Goal: Navigation & Orientation: Find specific page/section

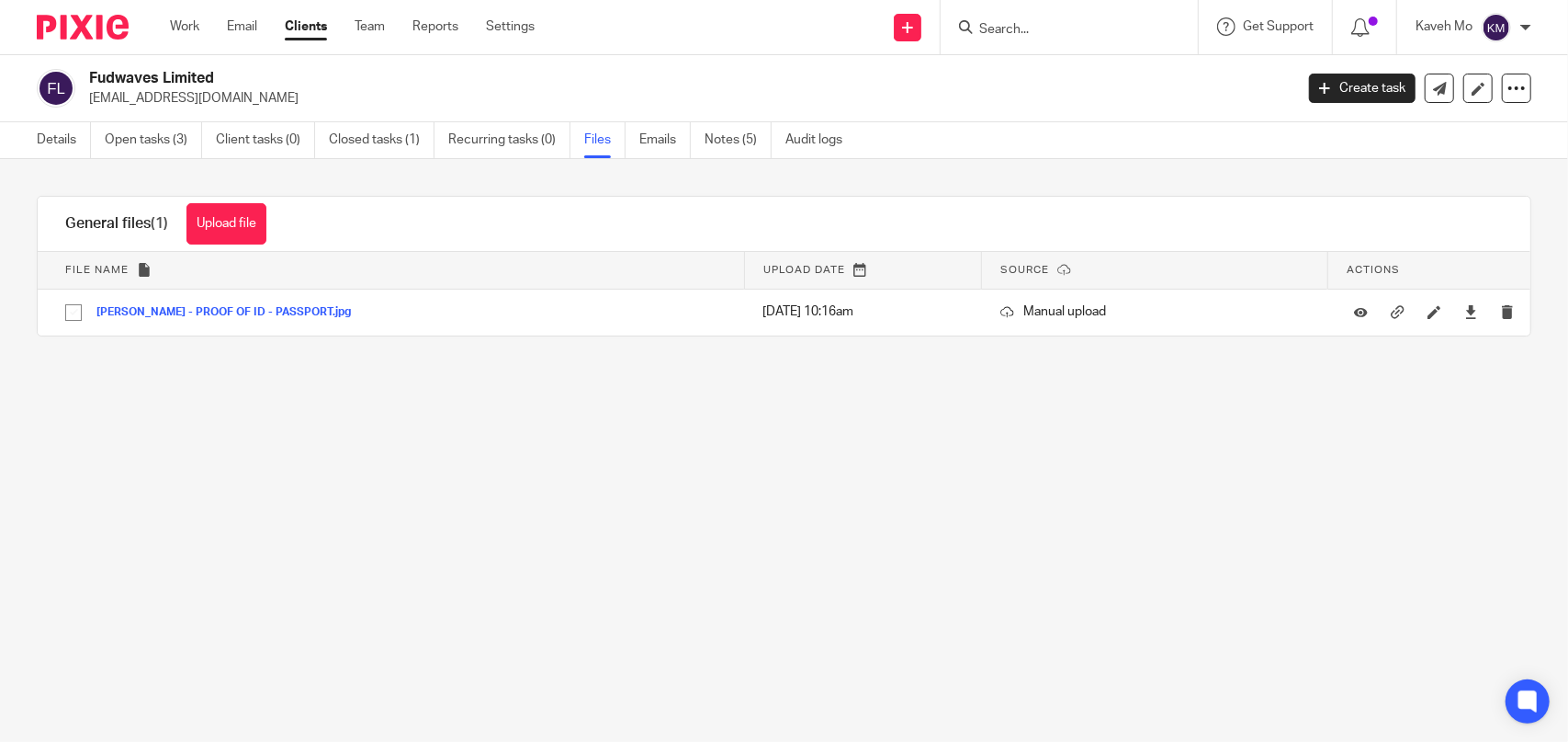
click at [72, 25] on img at bounding box center [83, 26] width 92 height 25
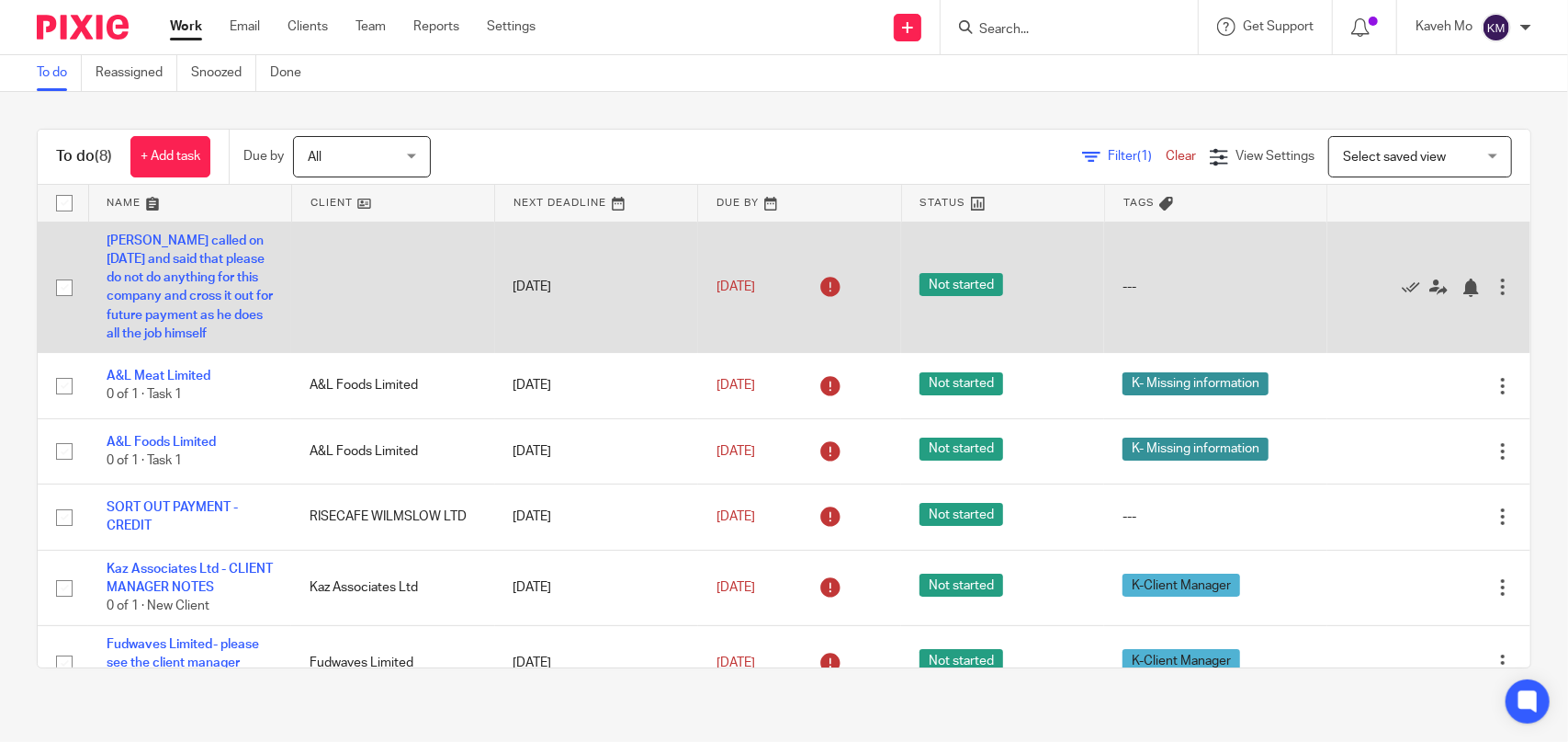
scroll to position [181, 0]
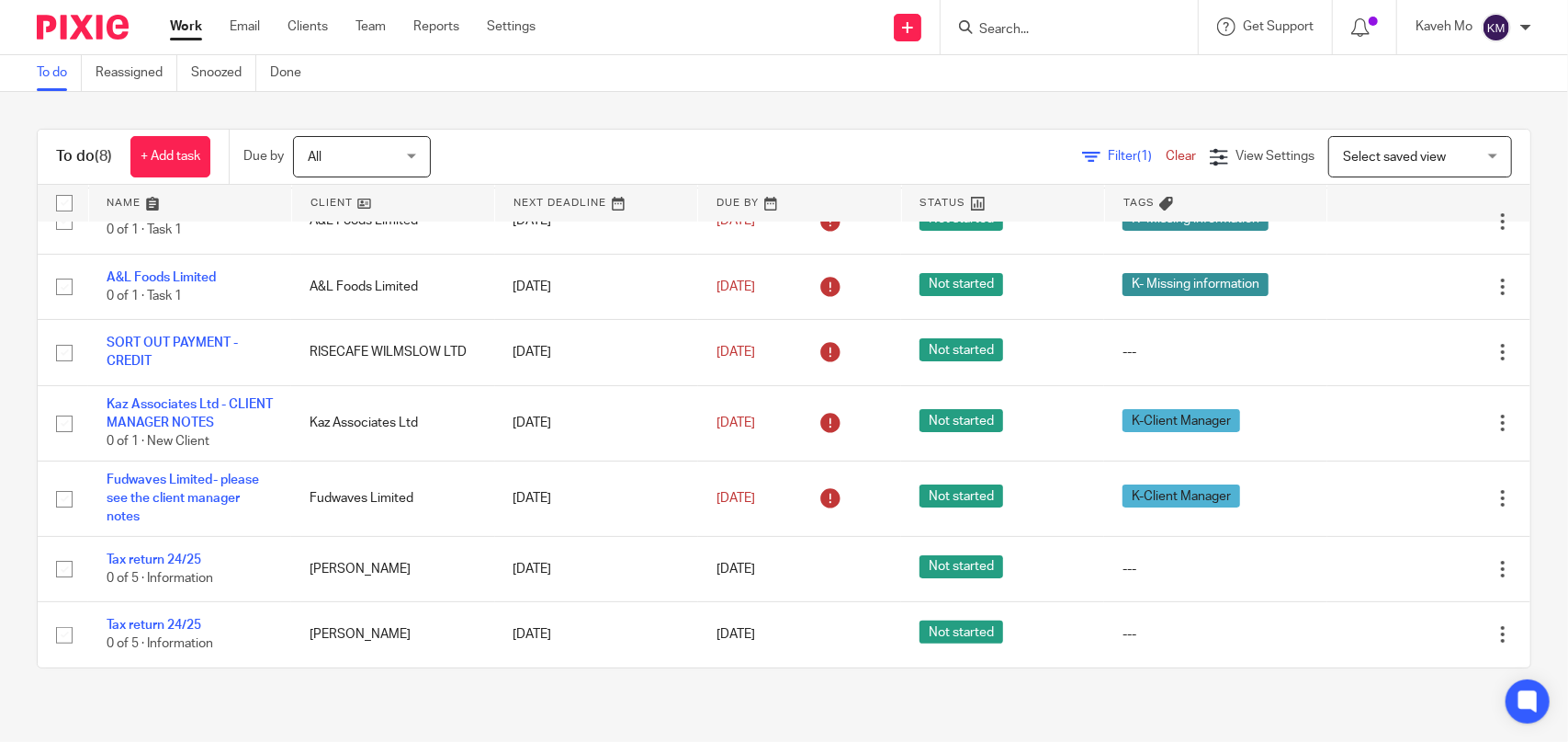
click at [658, 114] on div "To do (8) + Add task Due by All All Today Tomorrow This week Next week This mon…" at bounding box center [784, 398] width 1568 height 613
